Goal: Task Accomplishment & Management: Complete application form

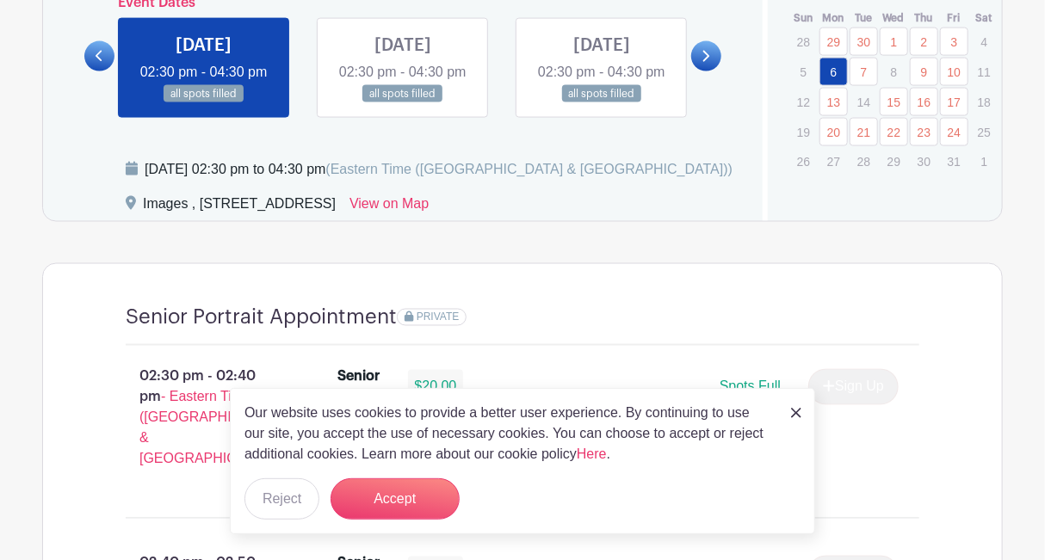
scroll to position [1118, 0]
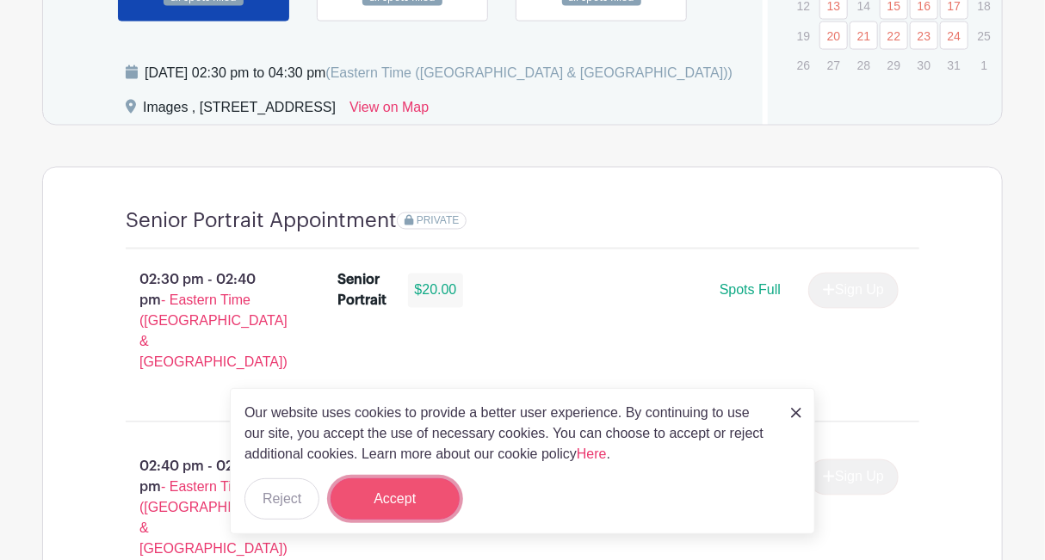
click at [387, 488] on button "Accept" at bounding box center [394, 498] width 129 height 41
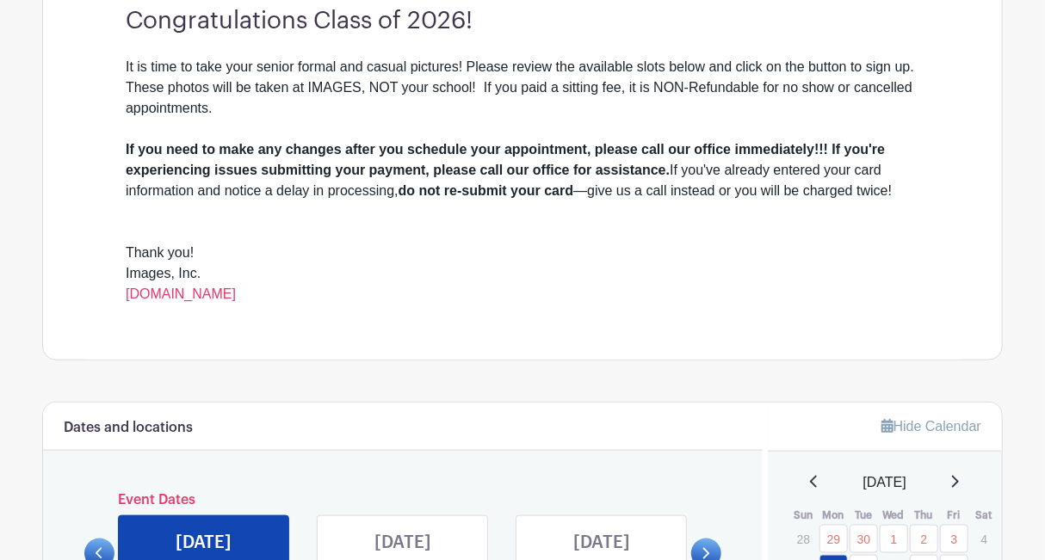
scroll to position [439, 0]
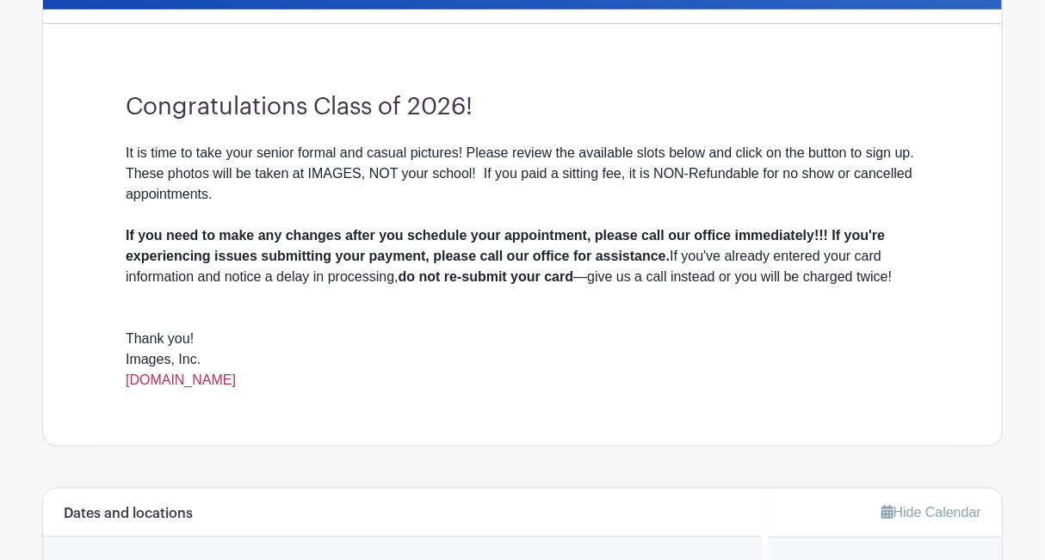
click at [202, 376] on link "www.images-sc.com" at bounding box center [181, 380] width 110 height 15
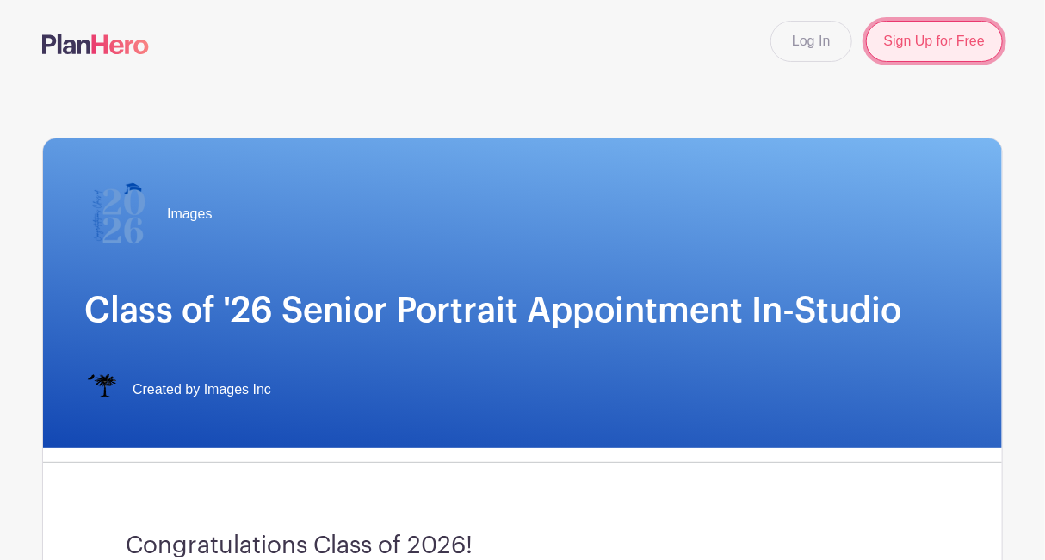
click at [899, 58] on link "Sign Up for Free" at bounding box center [934, 41] width 137 height 41
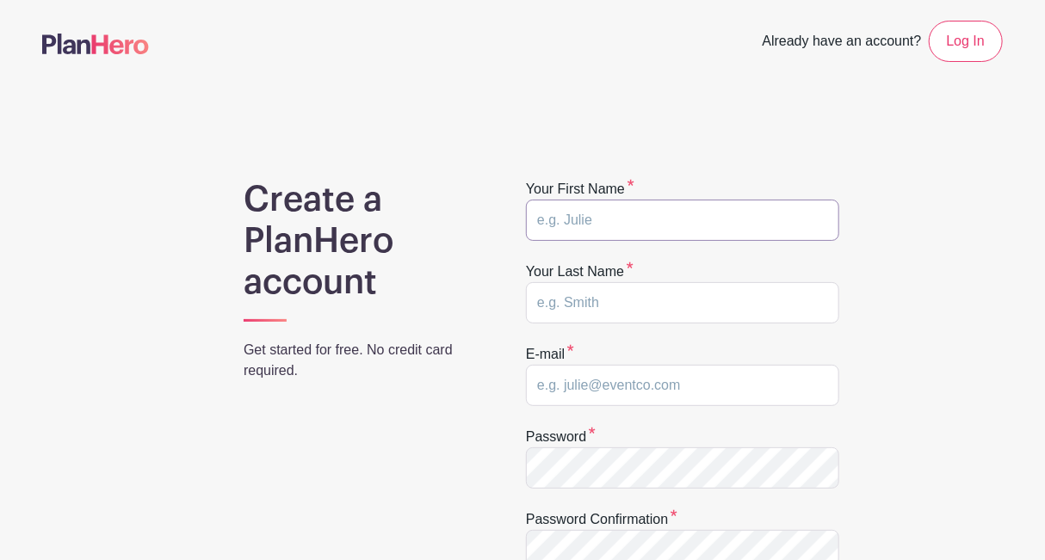
click at [595, 224] on input "text" at bounding box center [682, 220] width 313 height 41
type input "Makyriah"
click at [707, 298] on input "text" at bounding box center [682, 302] width 313 height 41
type input "Dendy"
click at [606, 392] on input "email" at bounding box center [682, 385] width 313 height 41
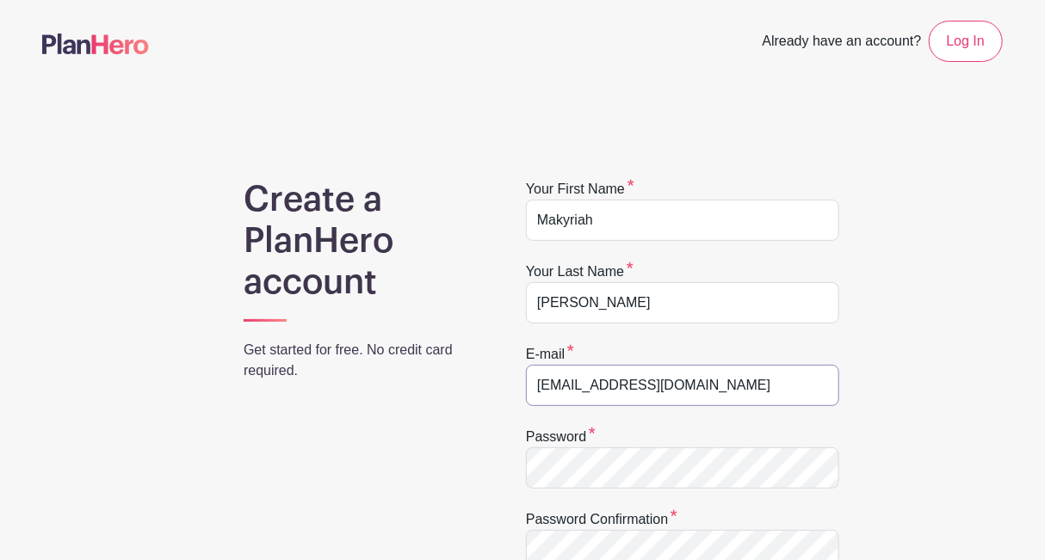
type input "[EMAIL_ADDRESS][DOMAIN_NAME]"
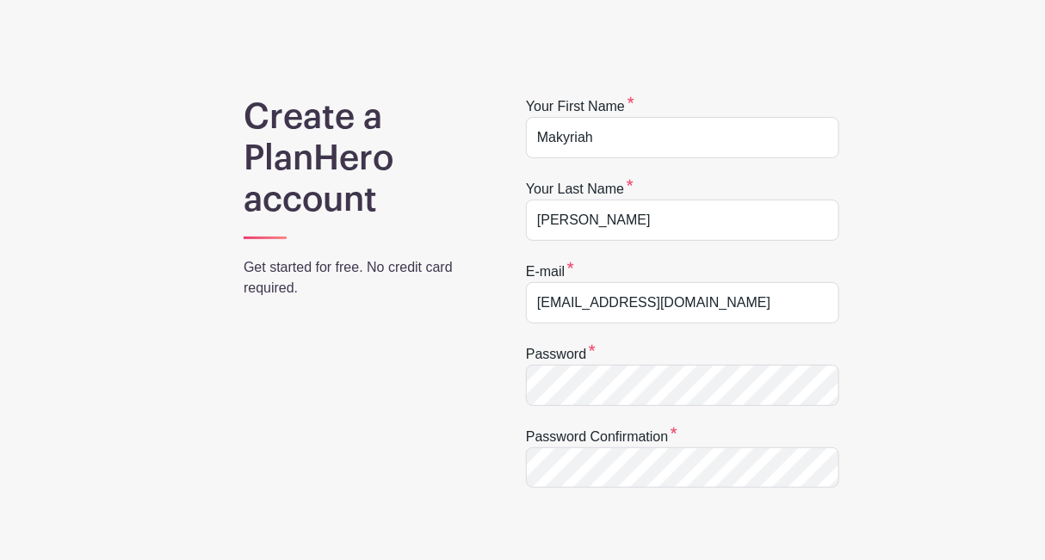
scroll to position [126, 0]
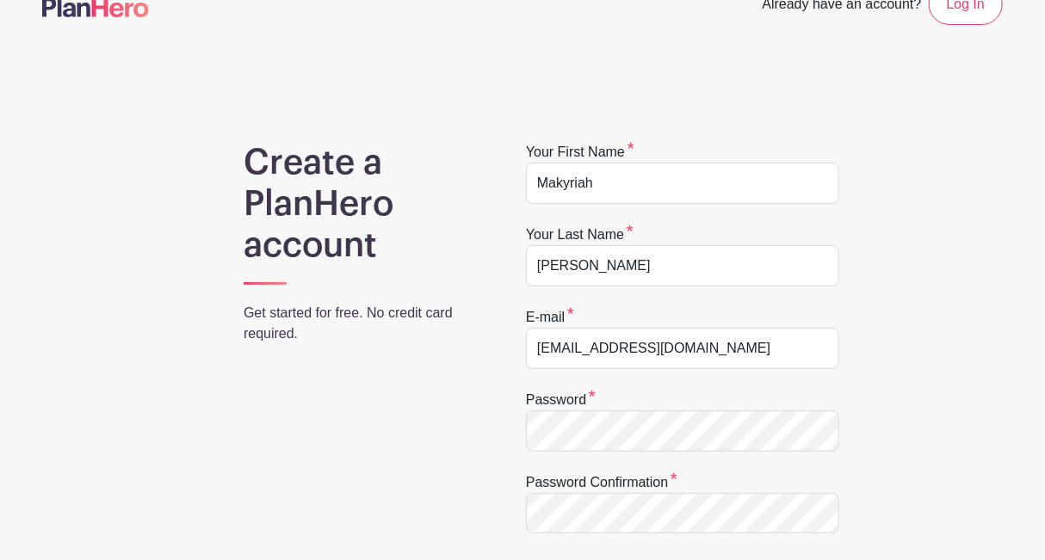
scroll to position [91, 0]
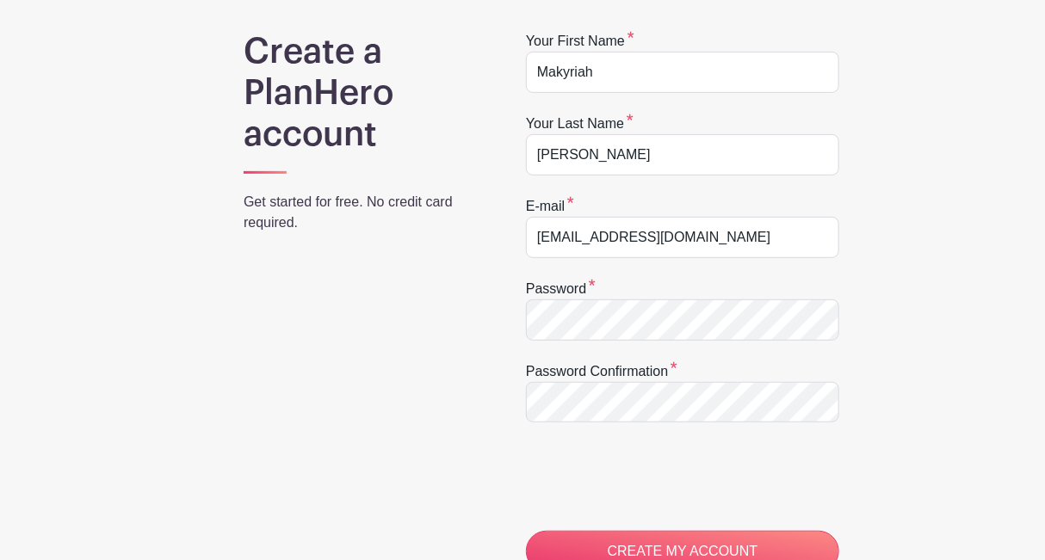
scroll to position [193, 0]
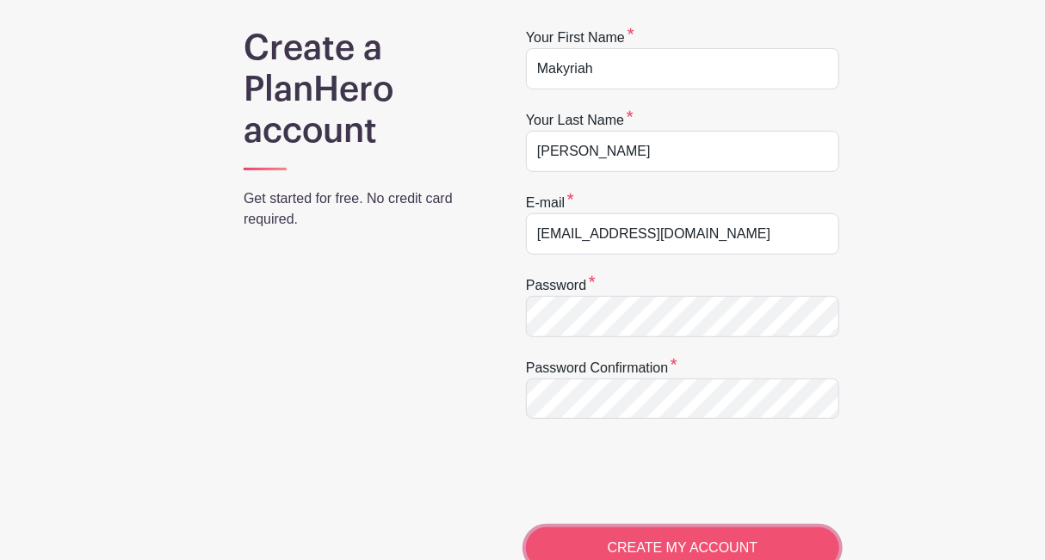
click at [592, 527] on input "CREATE MY ACCOUNT" at bounding box center [682, 547] width 313 height 41
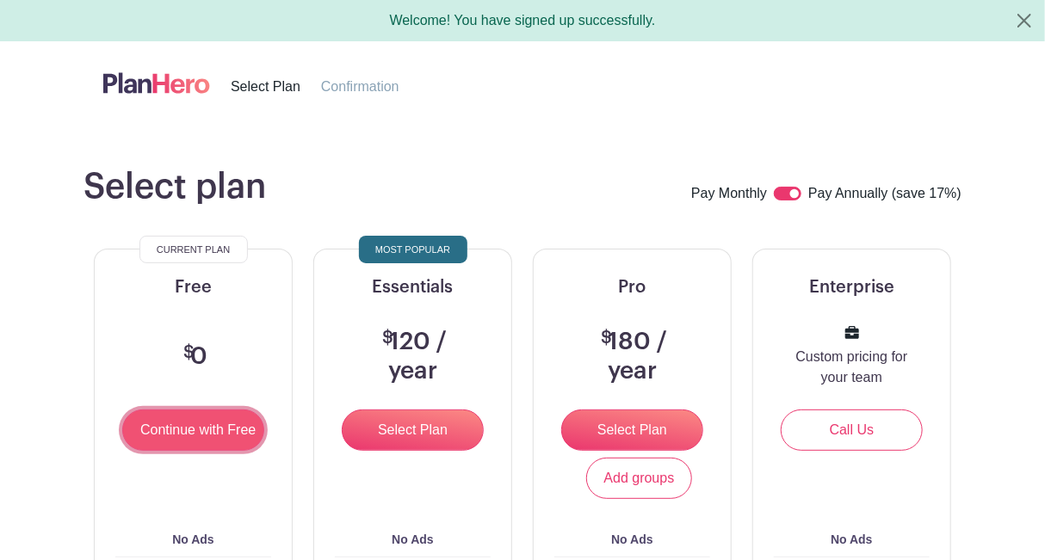
click at [255, 433] on input "Continue with Free" at bounding box center [193, 430] width 142 height 41
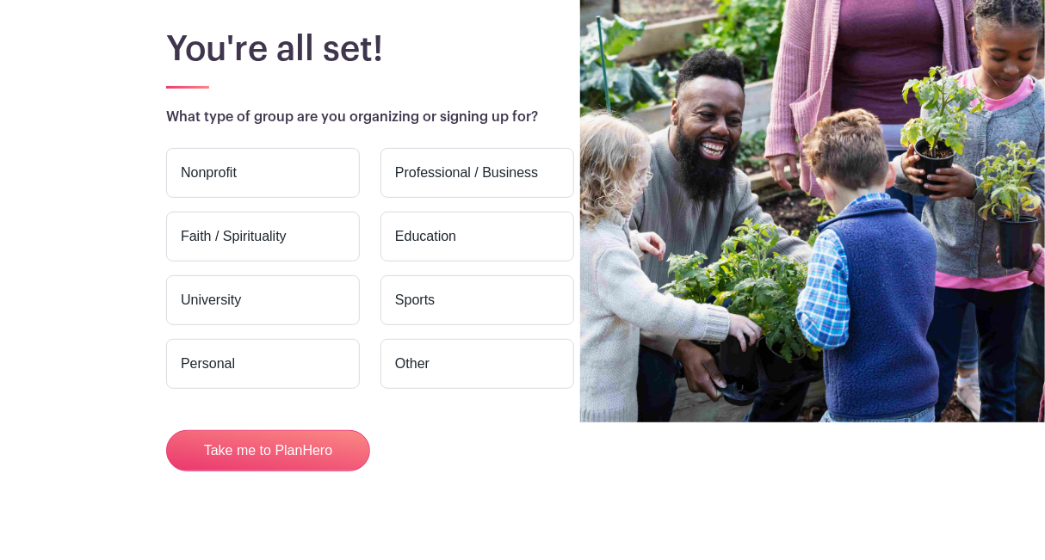
scroll to position [155, 0]
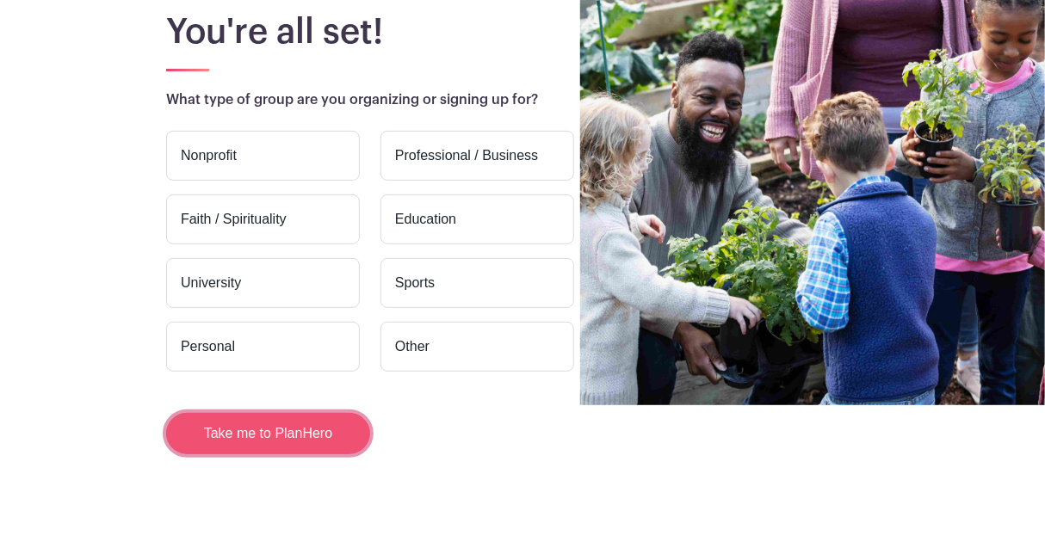
click at [323, 443] on button "Take me to PlanHero" at bounding box center [268, 433] width 204 height 41
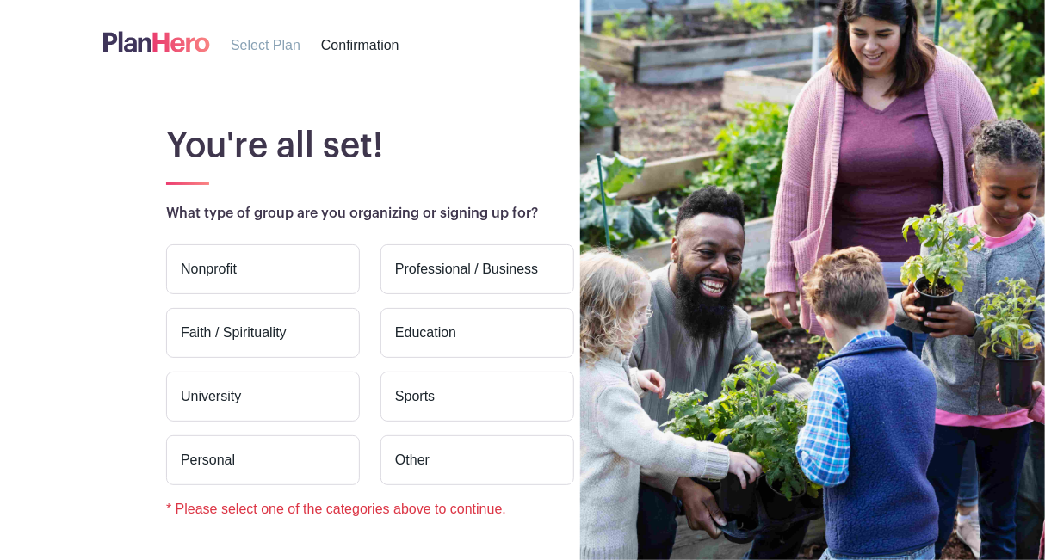
click at [272, 455] on label "Personal" at bounding box center [263, 460] width 194 height 50
click at [0, 0] on input "Personal" at bounding box center [0, 0] width 0 height 0
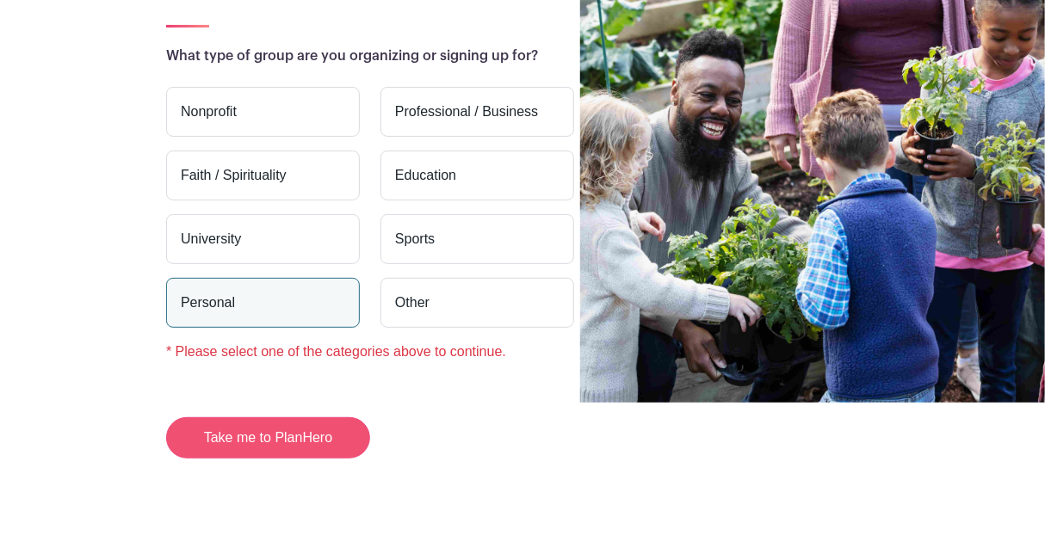
scroll to position [162, 0]
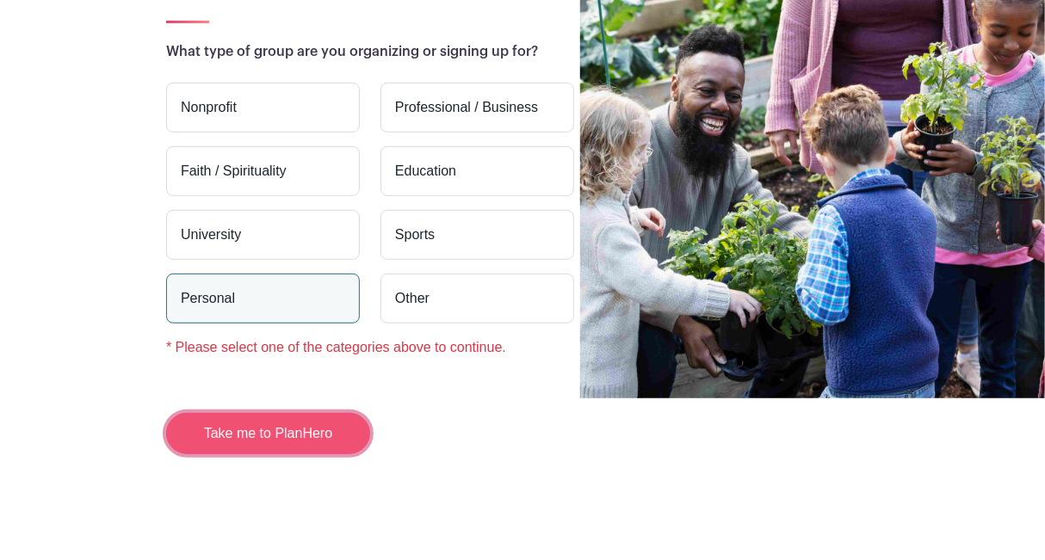
click at [338, 437] on button "Take me to PlanHero" at bounding box center [268, 433] width 204 height 41
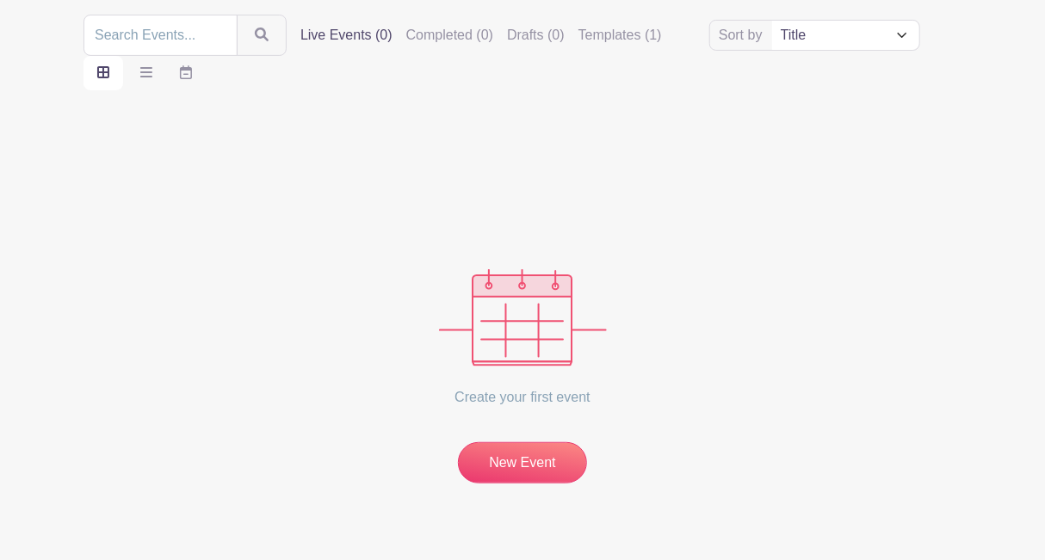
scroll to position [234, 0]
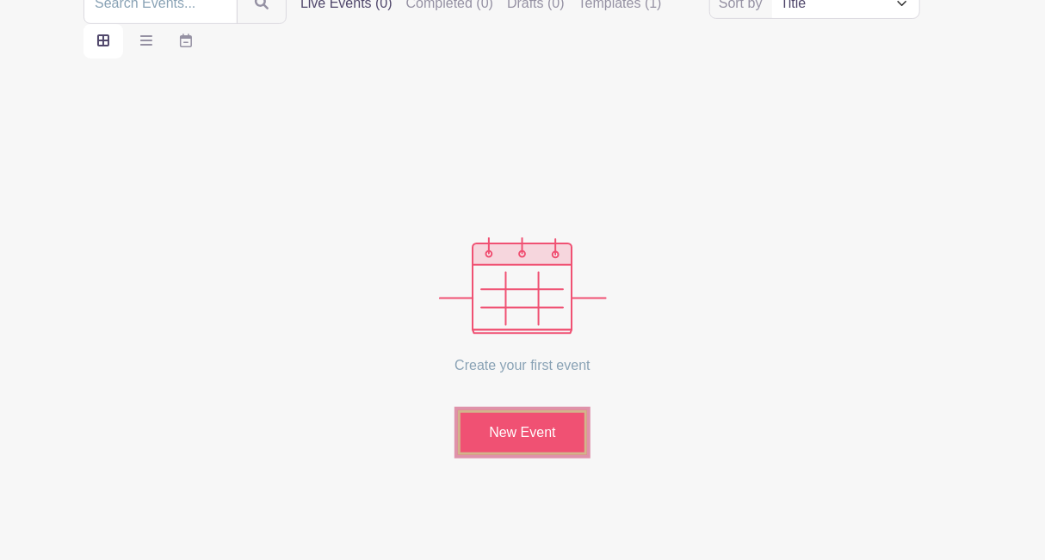
click at [505, 418] on link "New Event" at bounding box center [522, 432] width 129 height 45
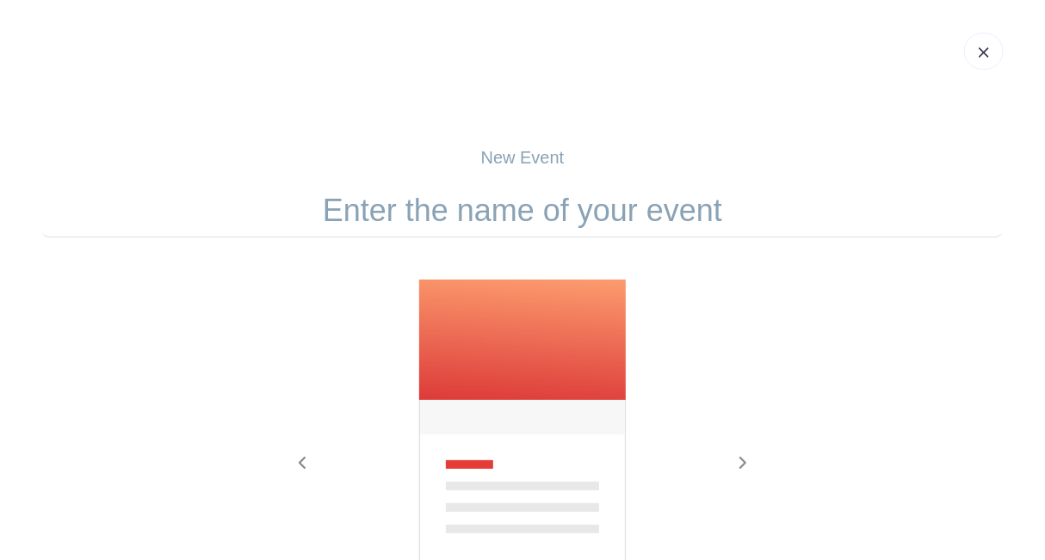
click at [983, 32] on header at bounding box center [522, 51] width 1045 height 103
click at [976, 40] on link at bounding box center [984, 51] width 40 height 37
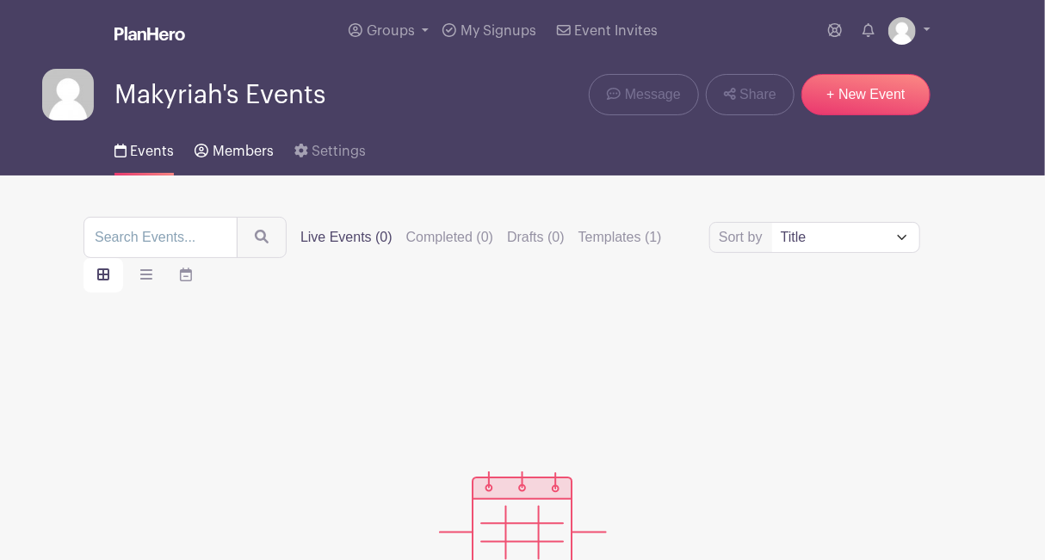
click at [258, 145] on span "Members" at bounding box center [243, 152] width 61 height 14
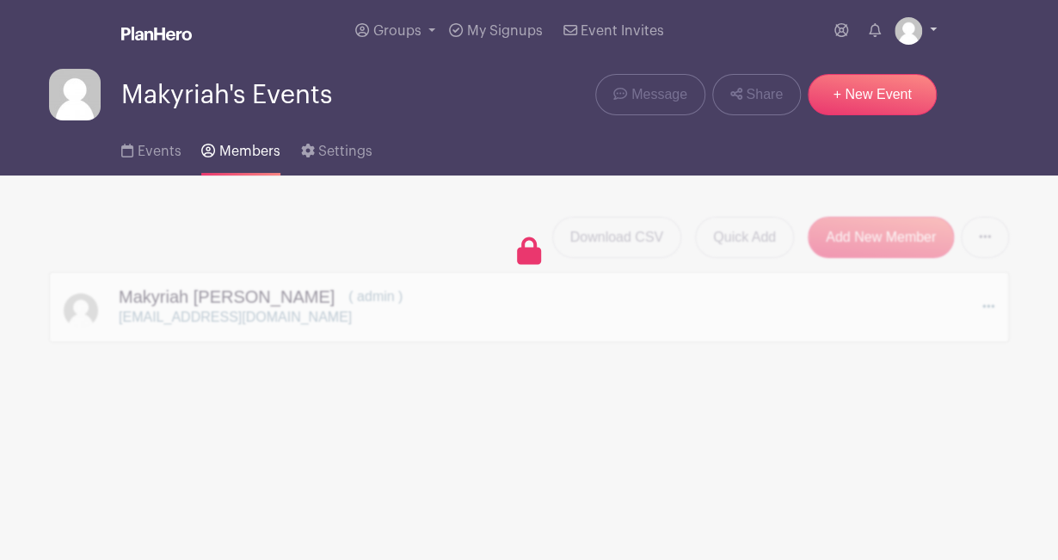
click at [903, 32] on img at bounding box center [909, 31] width 28 height 28
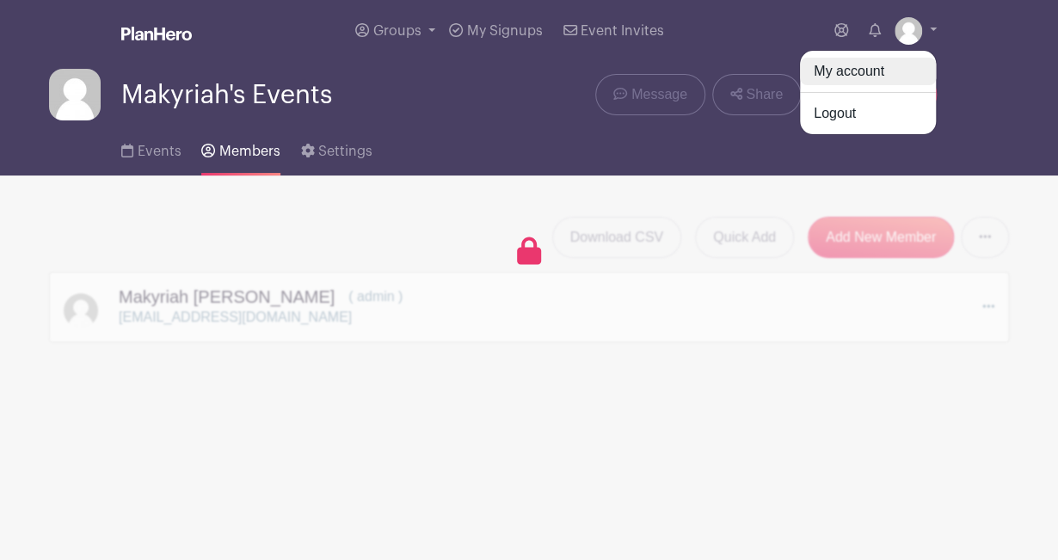
click at [879, 59] on link "My account" at bounding box center [868, 72] width 136 height 28
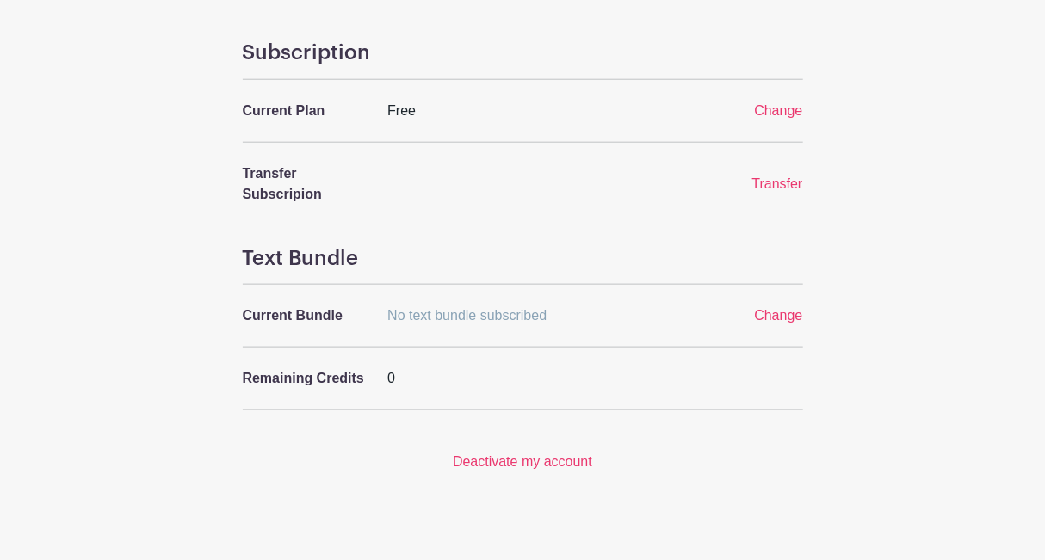
scroll to position [688, 0]
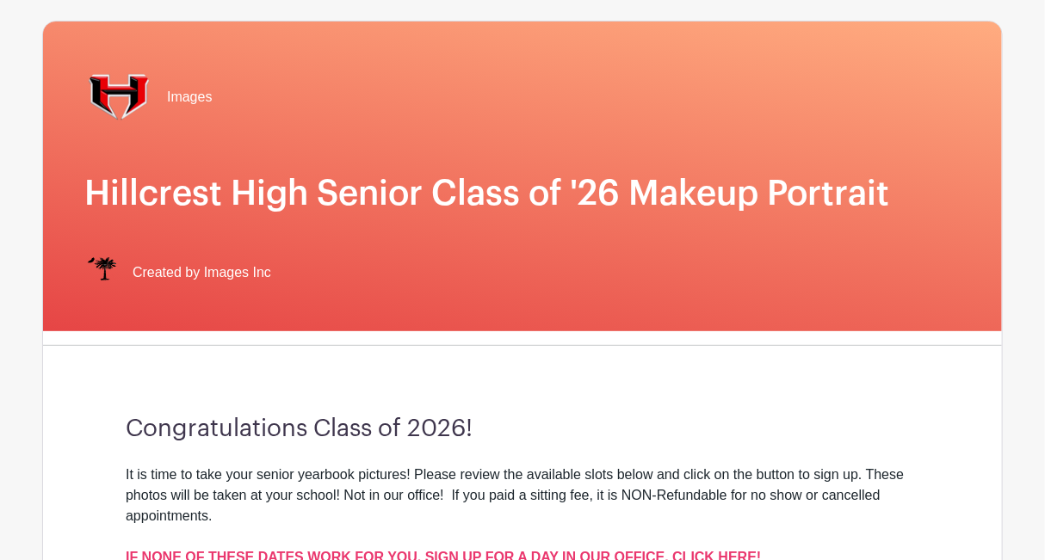
scroll to position [516, 0]
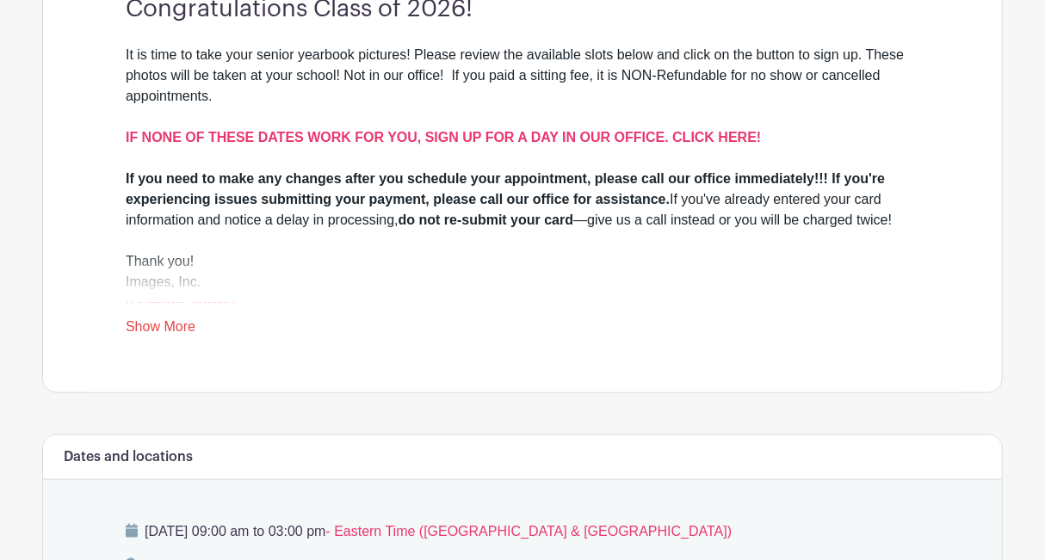
click at [169, 318] on div "It is time to take your senior yearbook pictures! Please review the available s…" at bounding box center [522, 191] width 793 height 293
click at [169, 324] on link "Show More" at bounding box center [161, 330] width 70 height 22
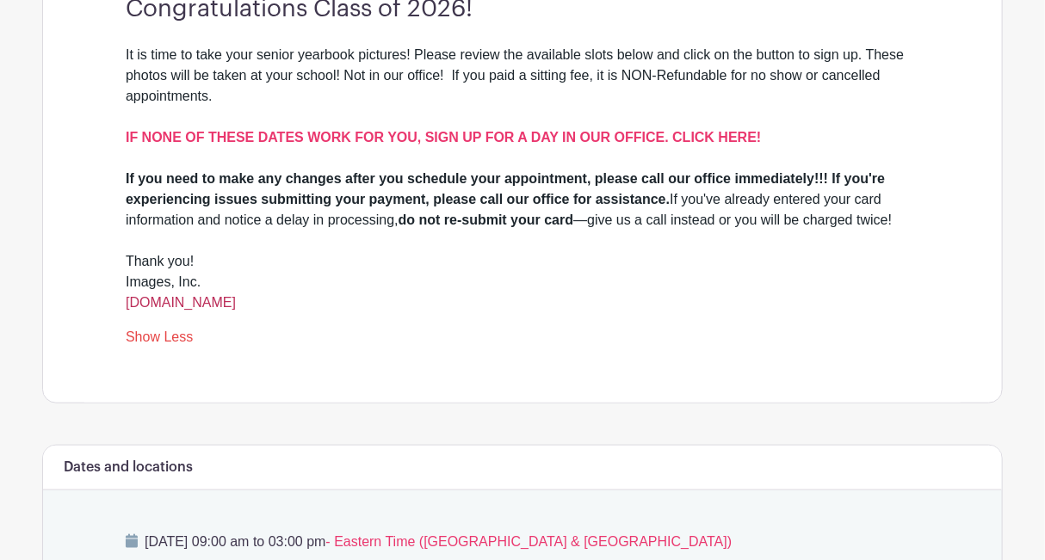
click at [196, 308] on link "www.images-sc.com" at bounding box center [181, 302] width 110 height 15
